Goal: Navigation & Orientation: Find specific page/section

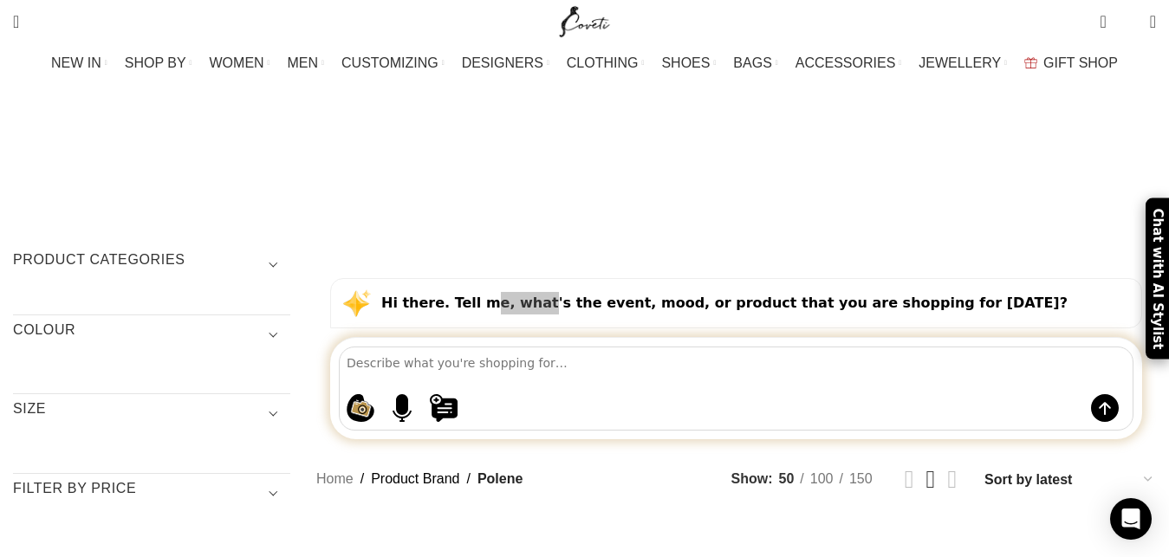
drag, startPoint x: 525, startPoint y: 176, endPoint x: 571, endPoint y: 177, distance: 45.9
click at [571, 295] on strong "Hi there. Tell me, what's the event, mood, or product that you are shopping for…" at bounding box center [724, 303] width 686 height 16
click at [587, 295] on strong "Hi there. Tell me, what's the event, mood, or product that you are shopping for…" at bounding box center [724, 303] width 686 height 16
drag, startPoint x: 689, startPoint y: 155, endPoint x: 737, endPoint y: 156, distance: 48.5
click at [730, 278] on div "Hi there. Tell me, what's the event, mood, or product that you are shopping for…" at bounding box center [736, 303] width 812 height 50
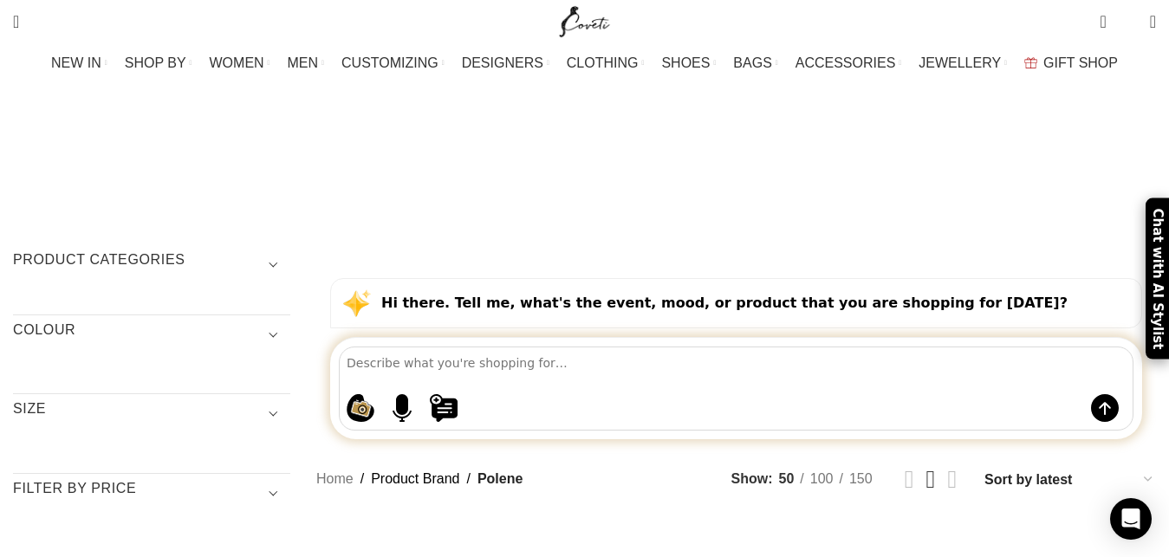
click at [819, 295] on strong "Hi there. Tell me, what's the event, mood, or product that you are shopping for…" at bounding box center [724, 303] width 686 height 16
click at [592, 12] on img "Site logo" at bounding box center [584, 21] width 58 height 43
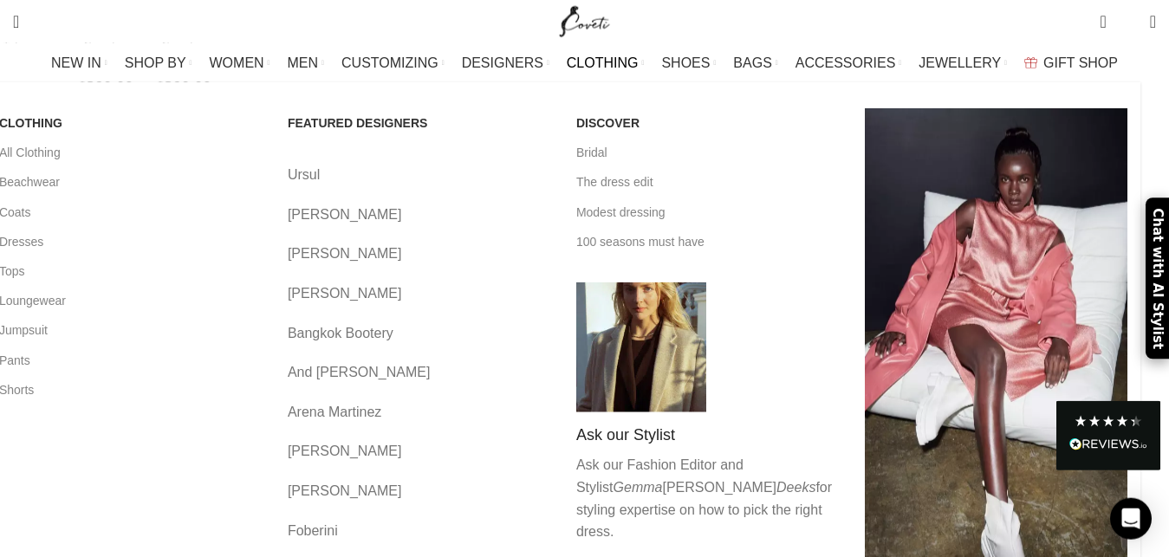
scroll to position [206, 0]
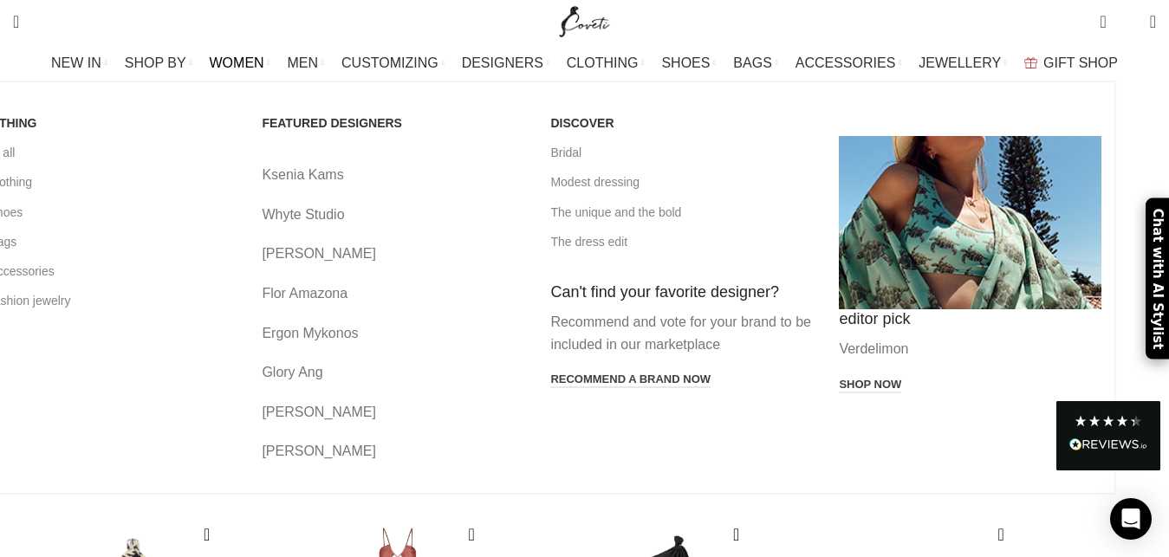
click at [983, 232] on link "Banner link" at bounding box center [970, 222] width 263 height 173
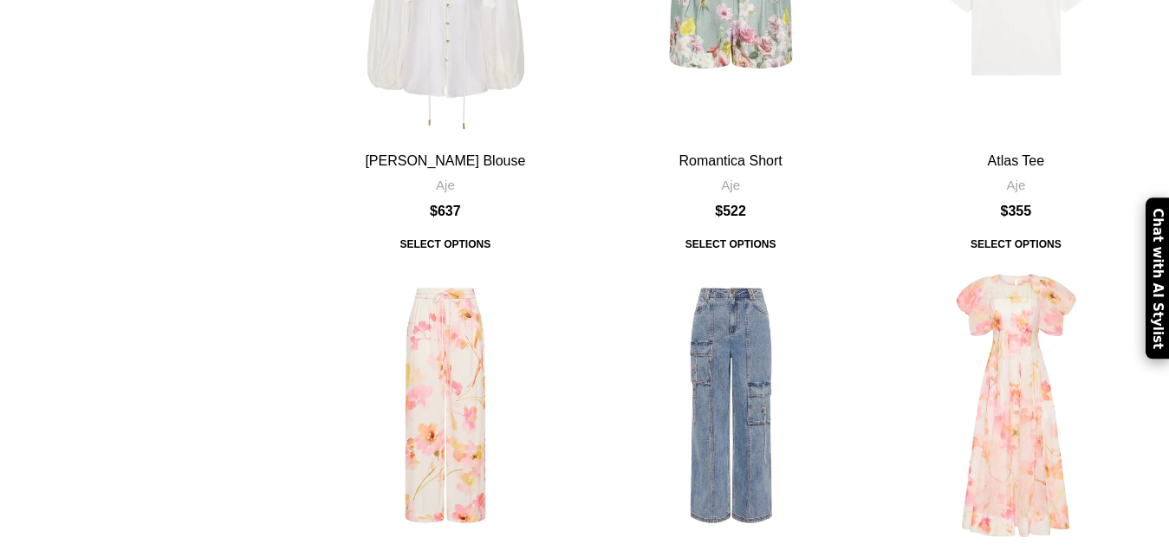
scroll to position [3641, 0]
